Goal: Communication & Community: Answer question/provide support

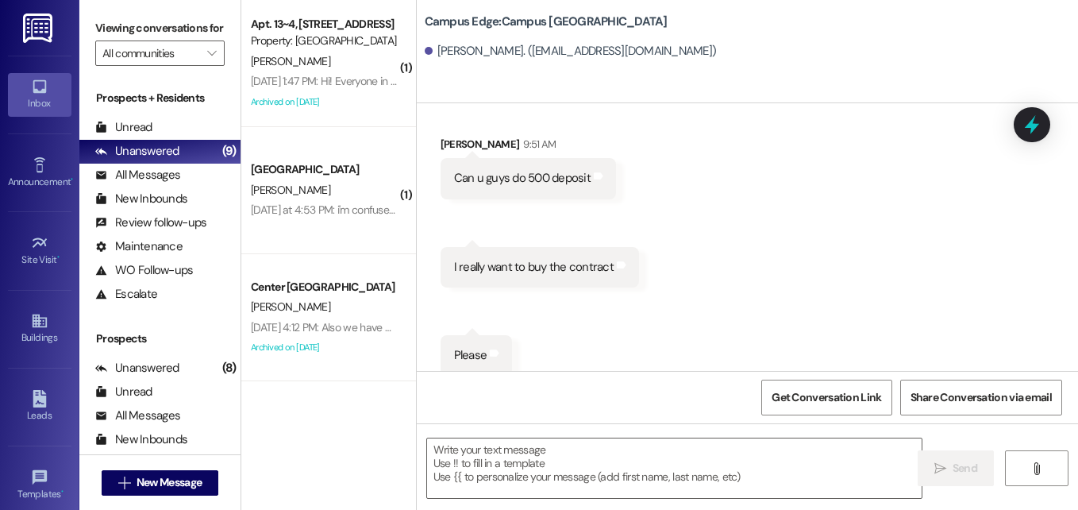
scroll to position [367, 0]
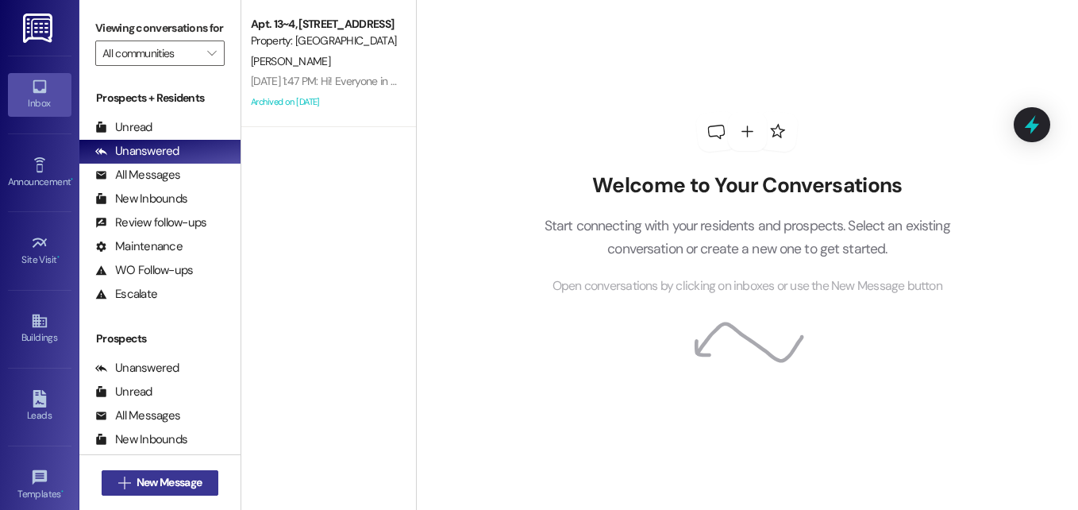
click at [173, 484] on span "New Message" at bounding box center [169, 482] width 65 height 17
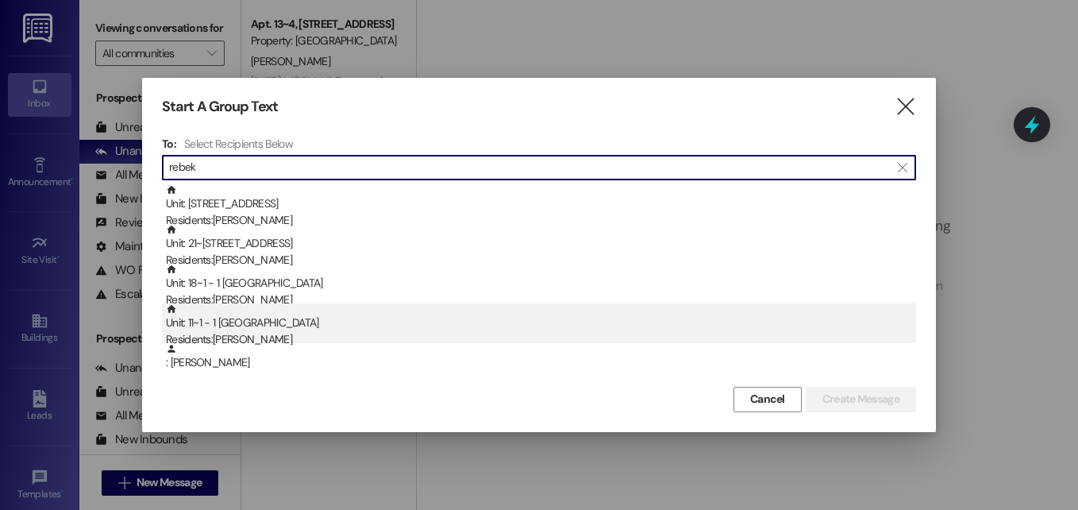
type input "rebek"
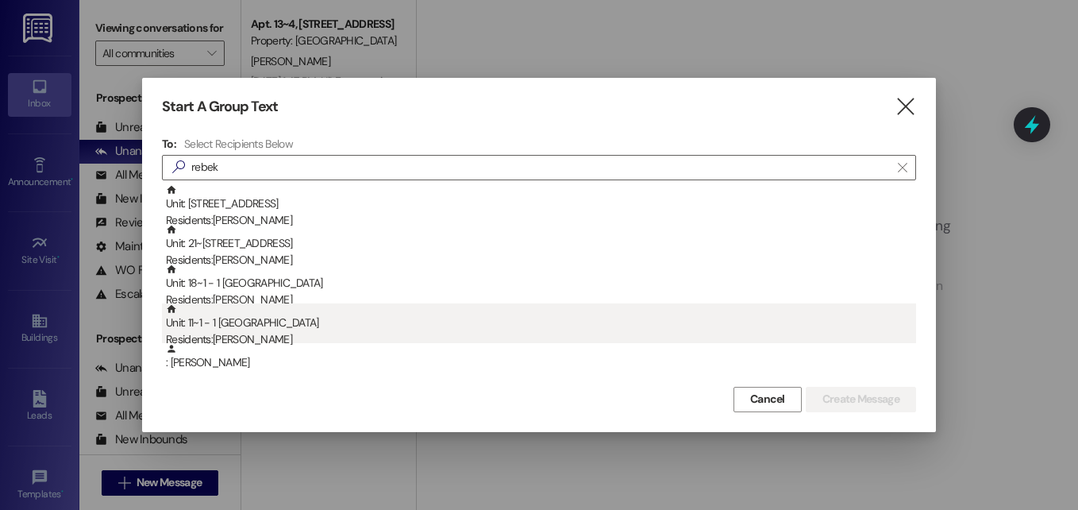
click at [241, 331] on div "Residents: [PERSON_NAME]" at bounding box center [541, 339] width 750 height 17
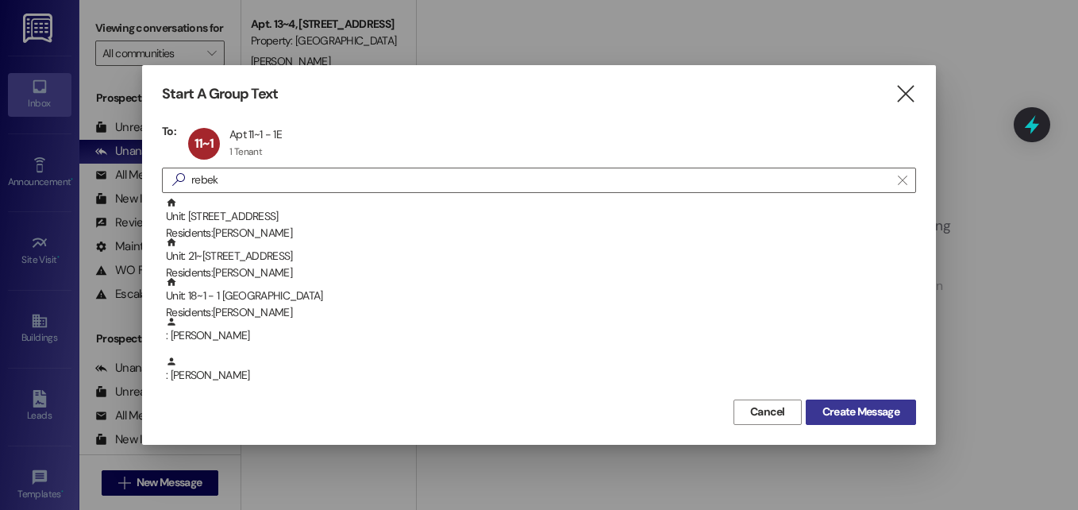
click at [850, 412] on span "Create Message" at bounding box center [861, 411] width 77 height 17
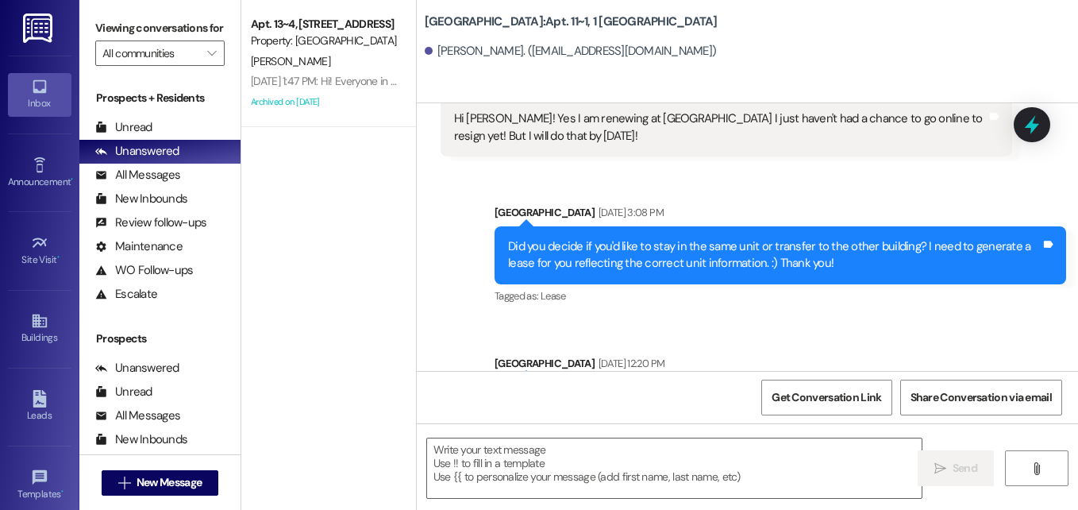
scroll to position [9317, 0]
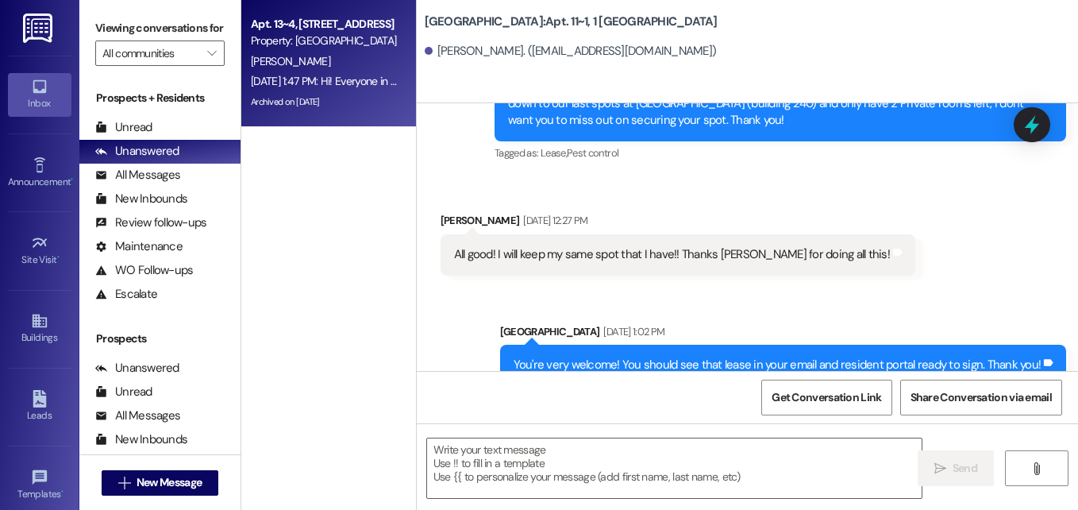
click at [297, 62] on div "[PERSON_NAME]" at bounding box center [324, 62] width 150 height 20
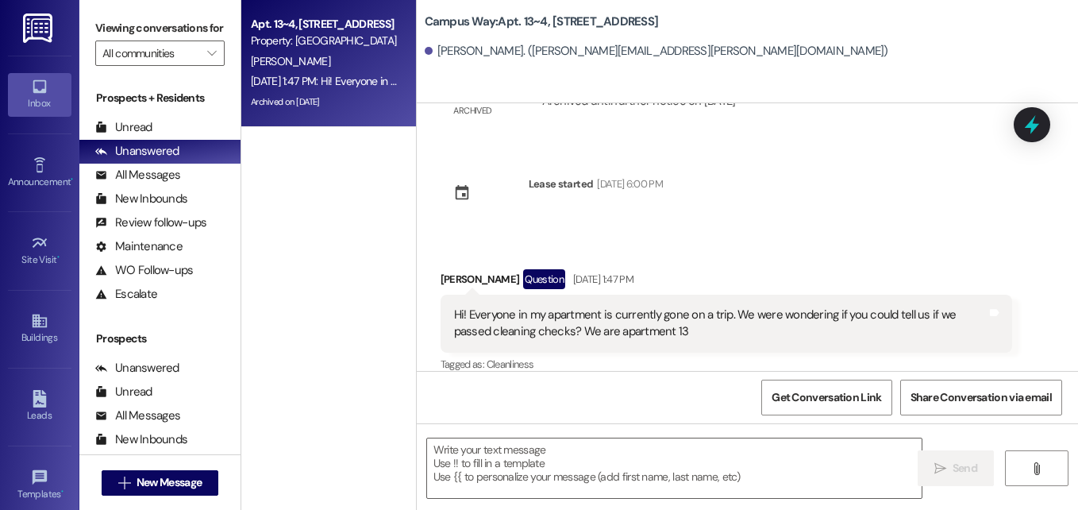
scroll to position [3664, 0]
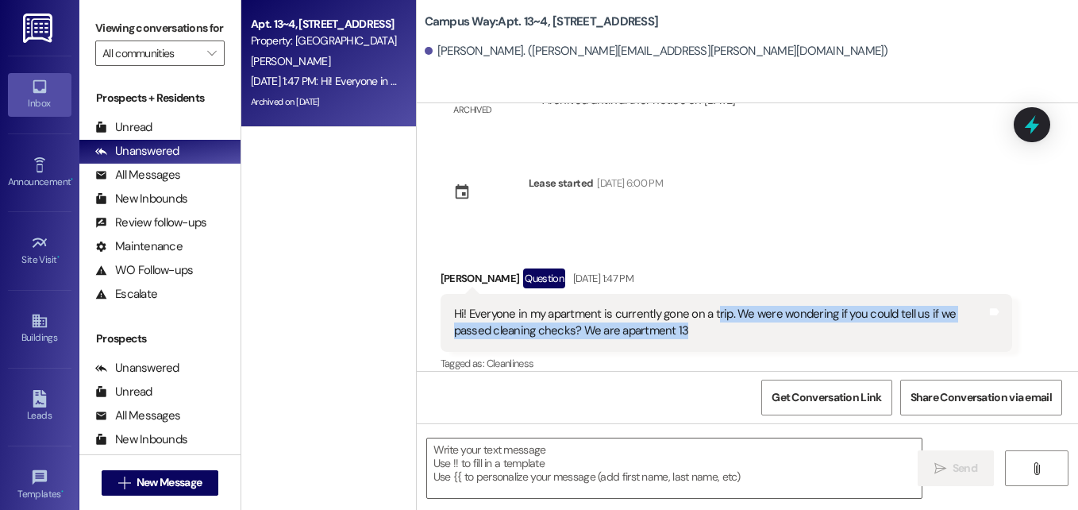
drag, startPoint x: 710, startPoint y: 304, endPoint x: 812, endPoint y: 327, distance: 105.0
click at [812, 327] on div "Hi! Everyone in my apartment is currently gone on a trip. We were wondering if …" at bounding box center [727, 323] width 572 height 58
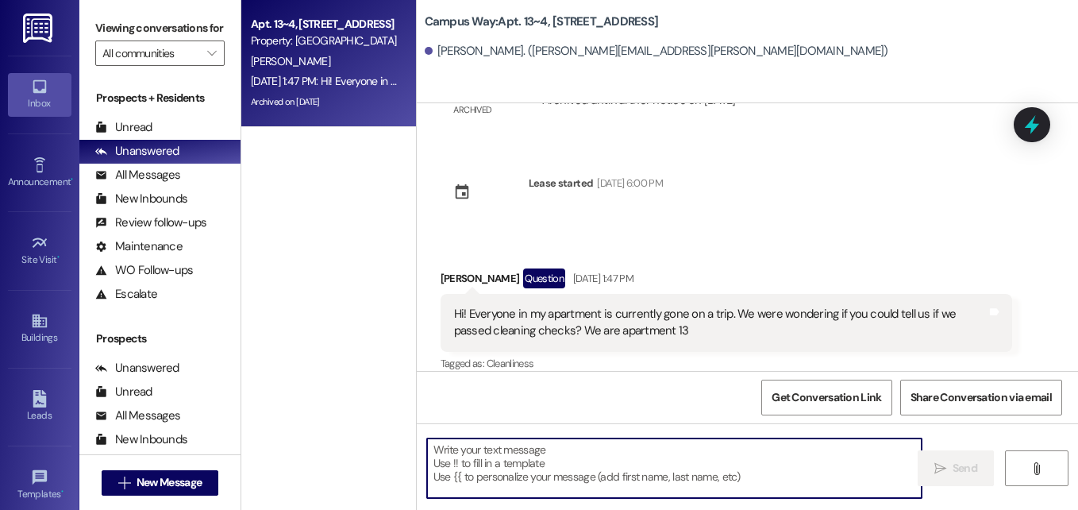
click at [641, 440] on textarea at bounding box center [674, 468] width 495 height 60
